Goal: Information Seeking & Learning: Learn about a topic

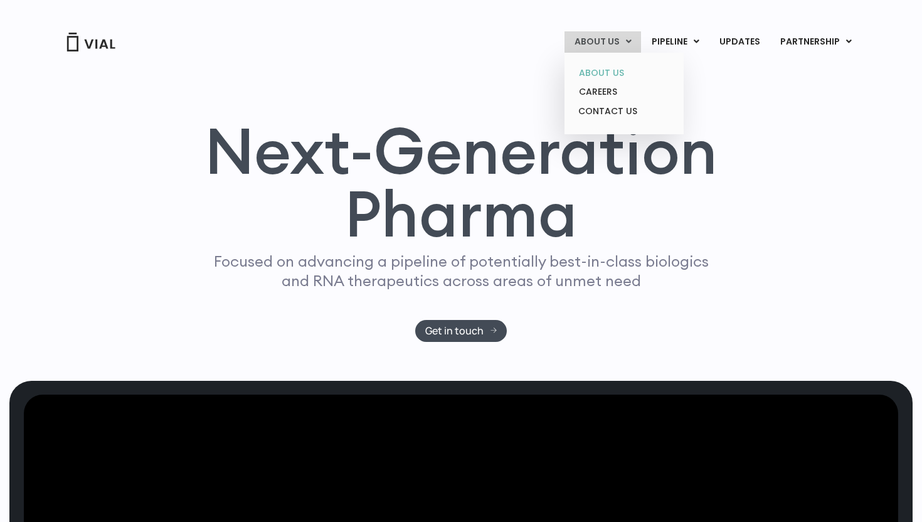
click at [608, 71] on link "ABOUT US" at bounding box center [624, 72] width 110 height 19
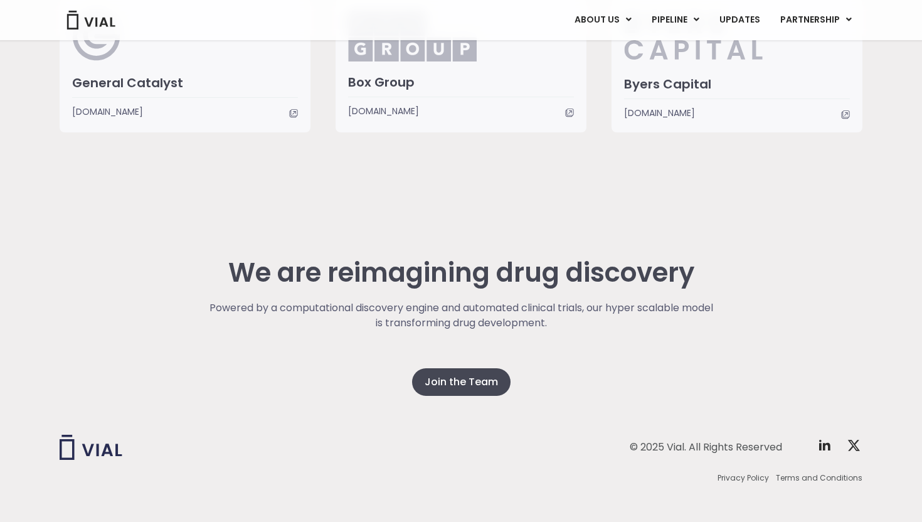
scroll to position [3154, 0]
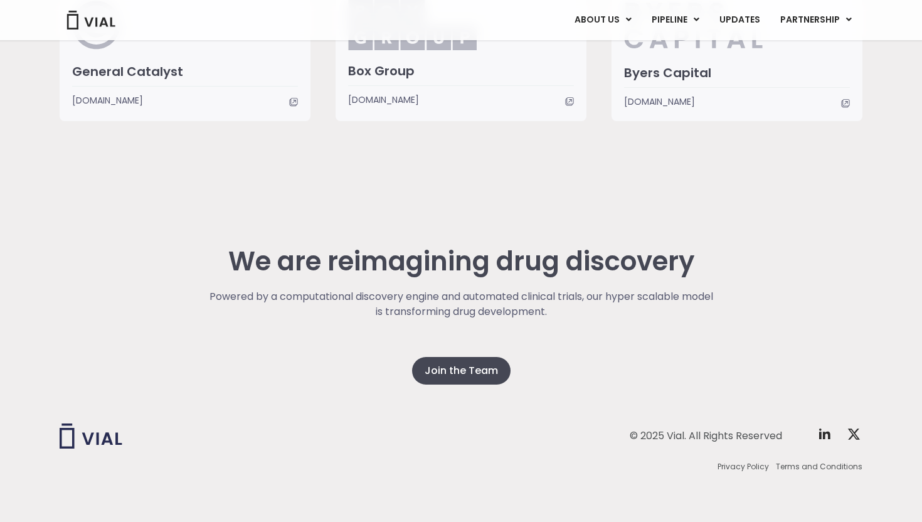
click at [717, 218] on div "We are reimagining drug discovery Powered by a computational discovery engine a…" at bounding box center [461, 353] width 803 height 339
click at [721, 223] on div "We are reimagining drug discovery Powered by a computational discovery engine a…" at bounding box center [461, 353] width 803 height 339
